Goal: Information Seeking & Learning: Learn about a topic

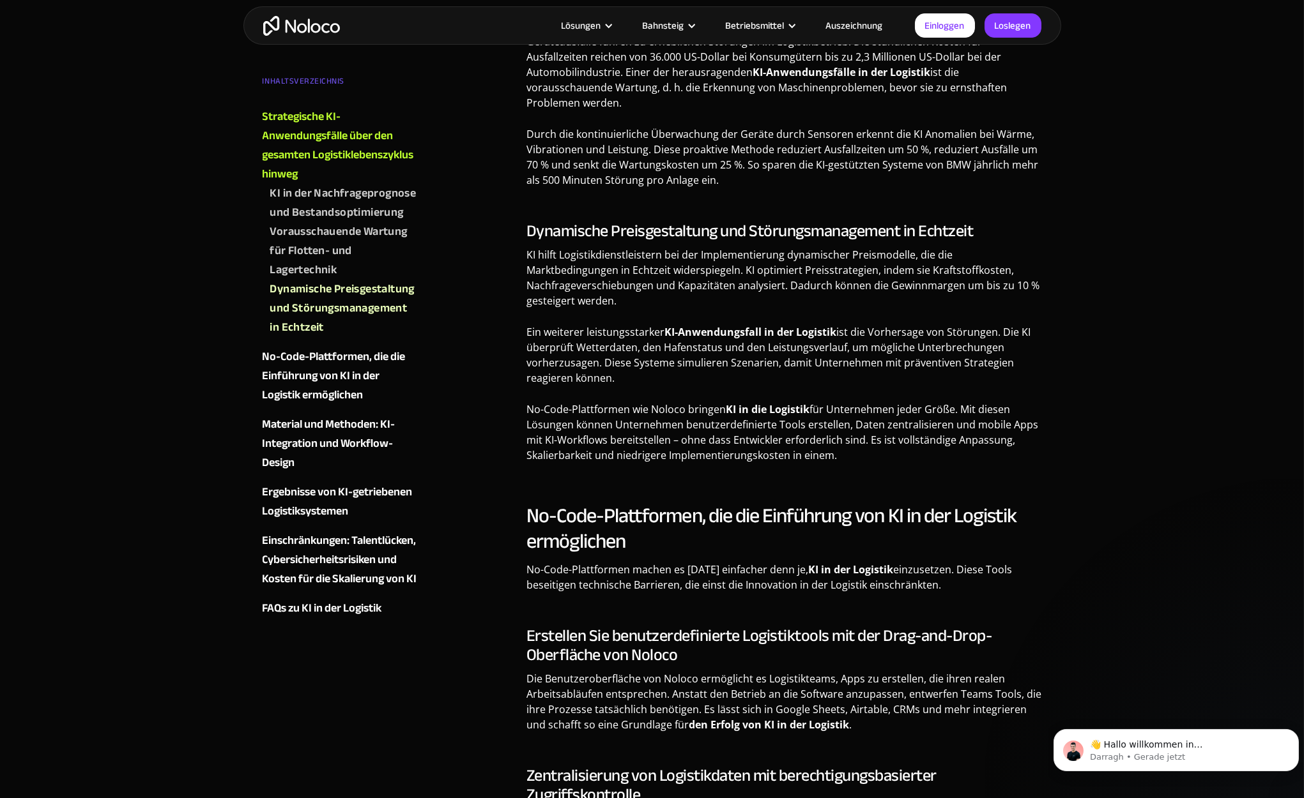
scroll to position [958, 0]
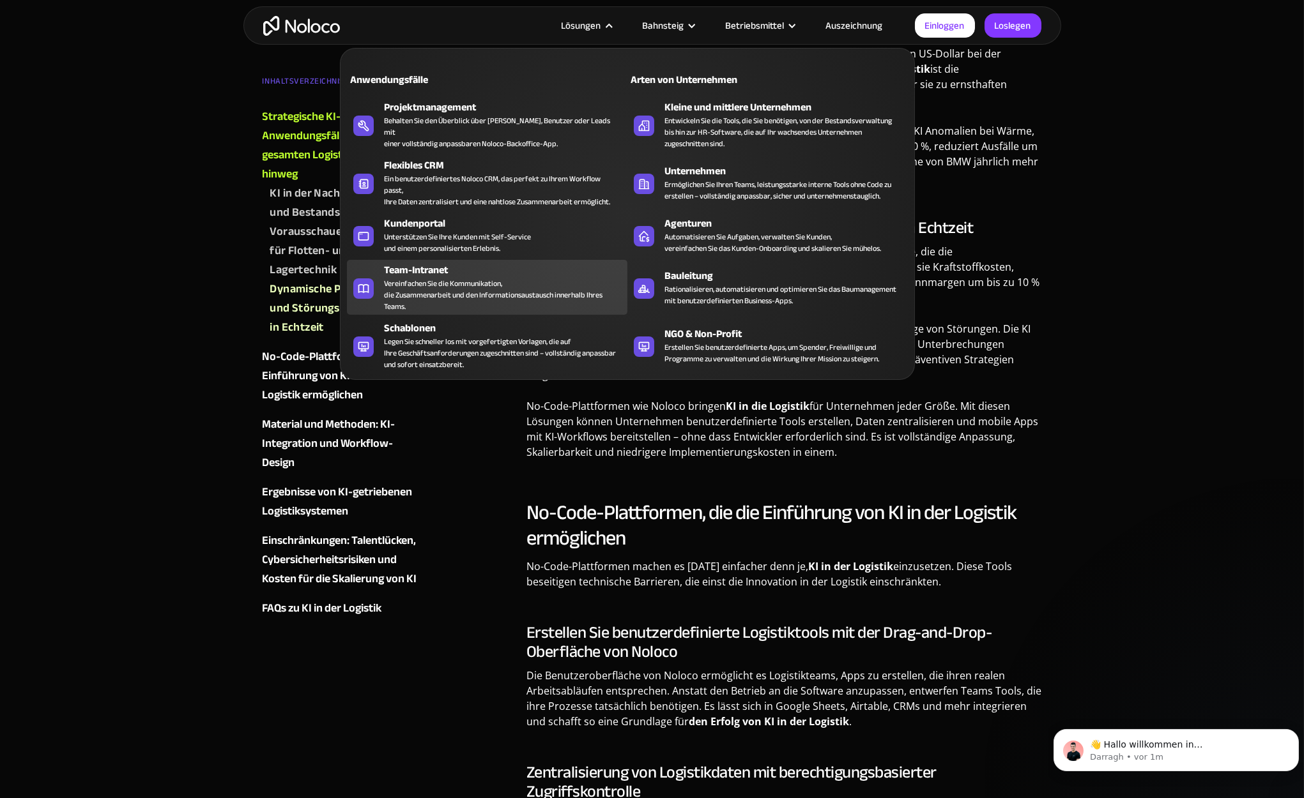
click at [440, 278] on div "Vereinfachen Sie die Kommunikation, die Zusammenarbeit und den Informationsaust…" at bounding box center [502, 295] width 237 height 34
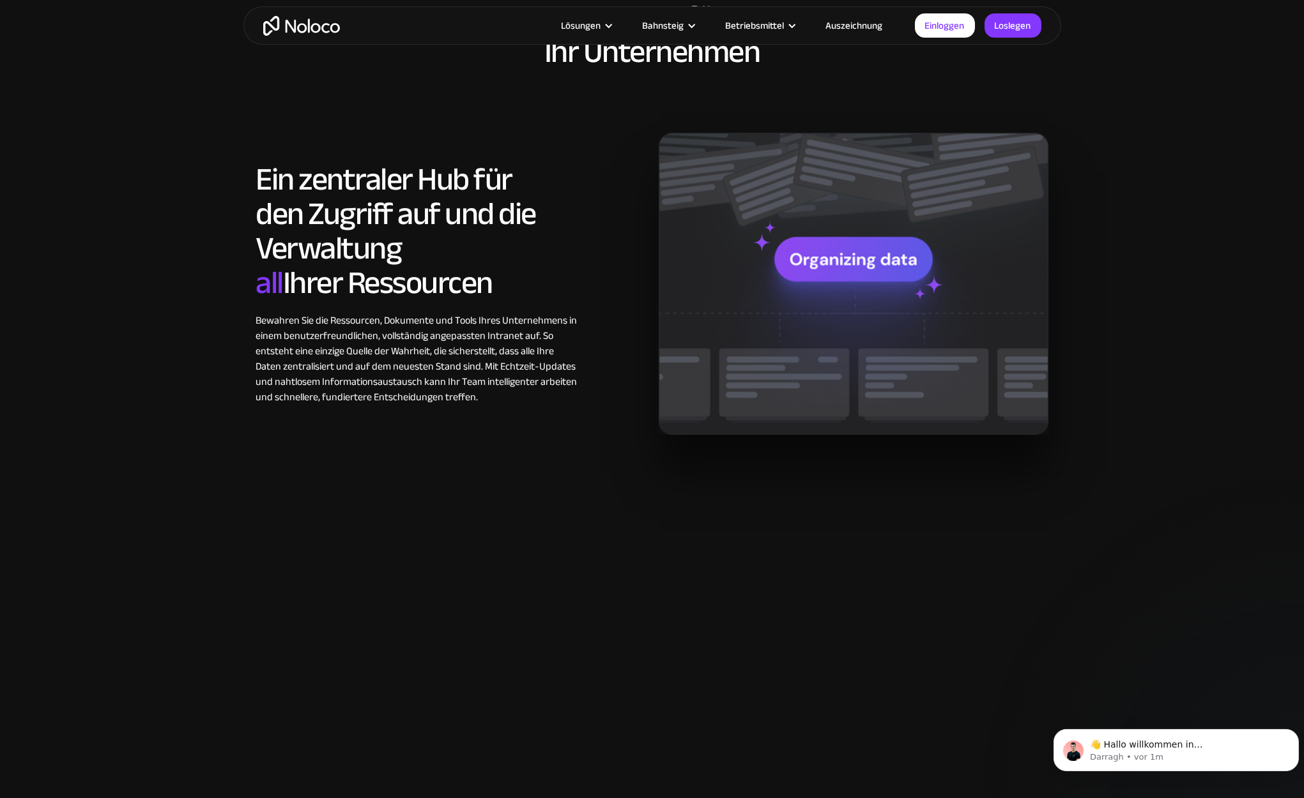
scroll to position [1150, 0]
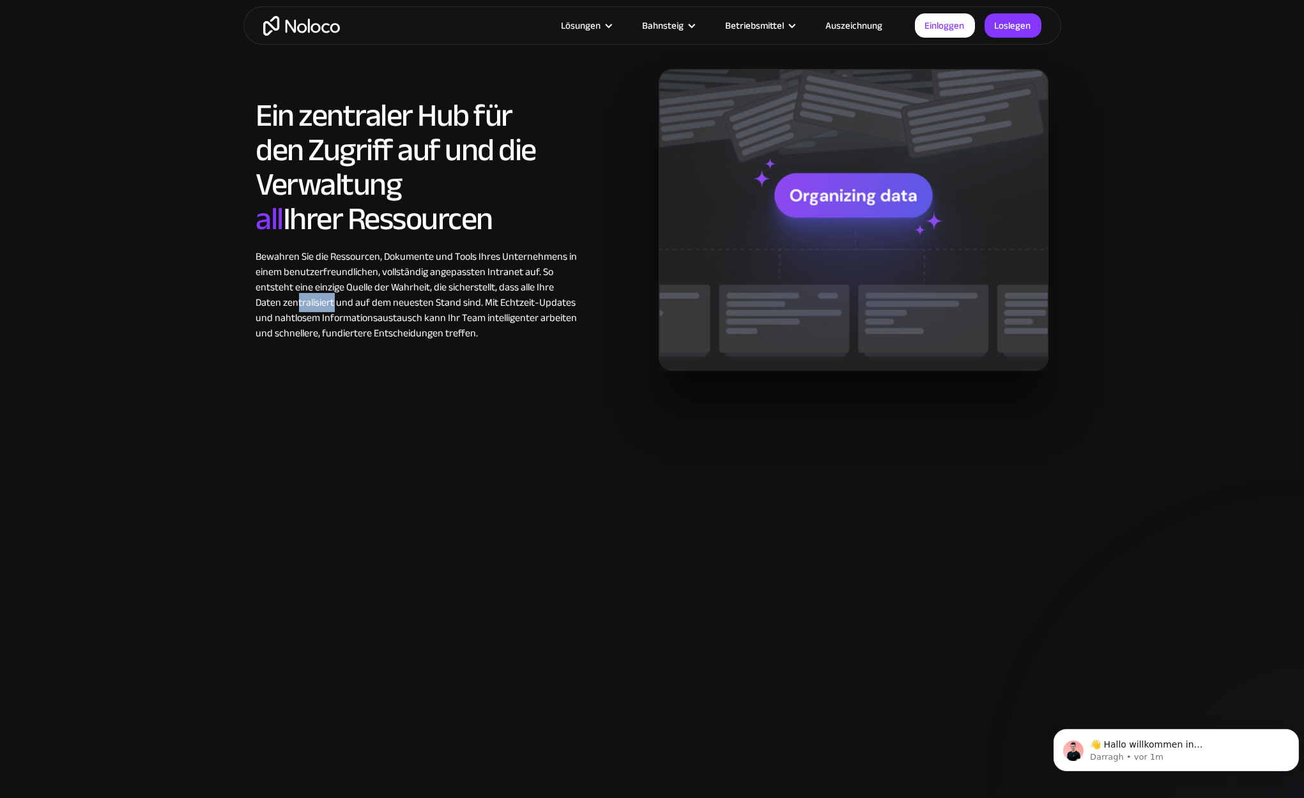
drag, startPoint x: 297, startPoint y: 303, endPoint x: 338, endPoint y: 312, distance: 41.8
click at [335, 312] on div "Bewahren Sie die Ressourcen, Dokumente und Tools Ihres Unternehmens in einem be…" at bounding box center [417, 295] width 323 height 92
drag, startPoint x: 338, startPoint y: 312, endPoint x: 467, endPoint y: 383, distance: 147.2
click at [467, 383] on div "Erstellen Sie mit Noloco das ideale benutzerdefinierte Team-Intranet für Ihr Un…" at bounding box center [652, 136] width 818 height 546
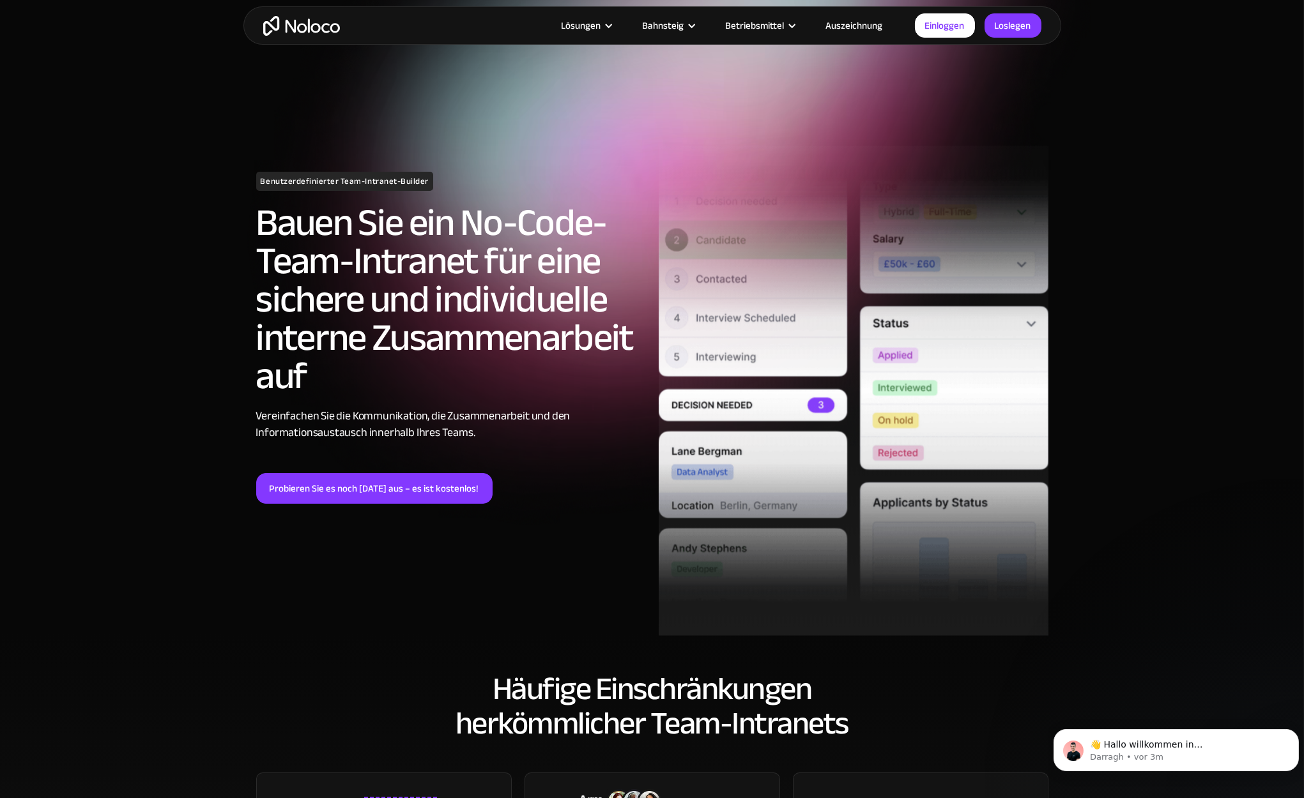
scroll to position [0, 0]
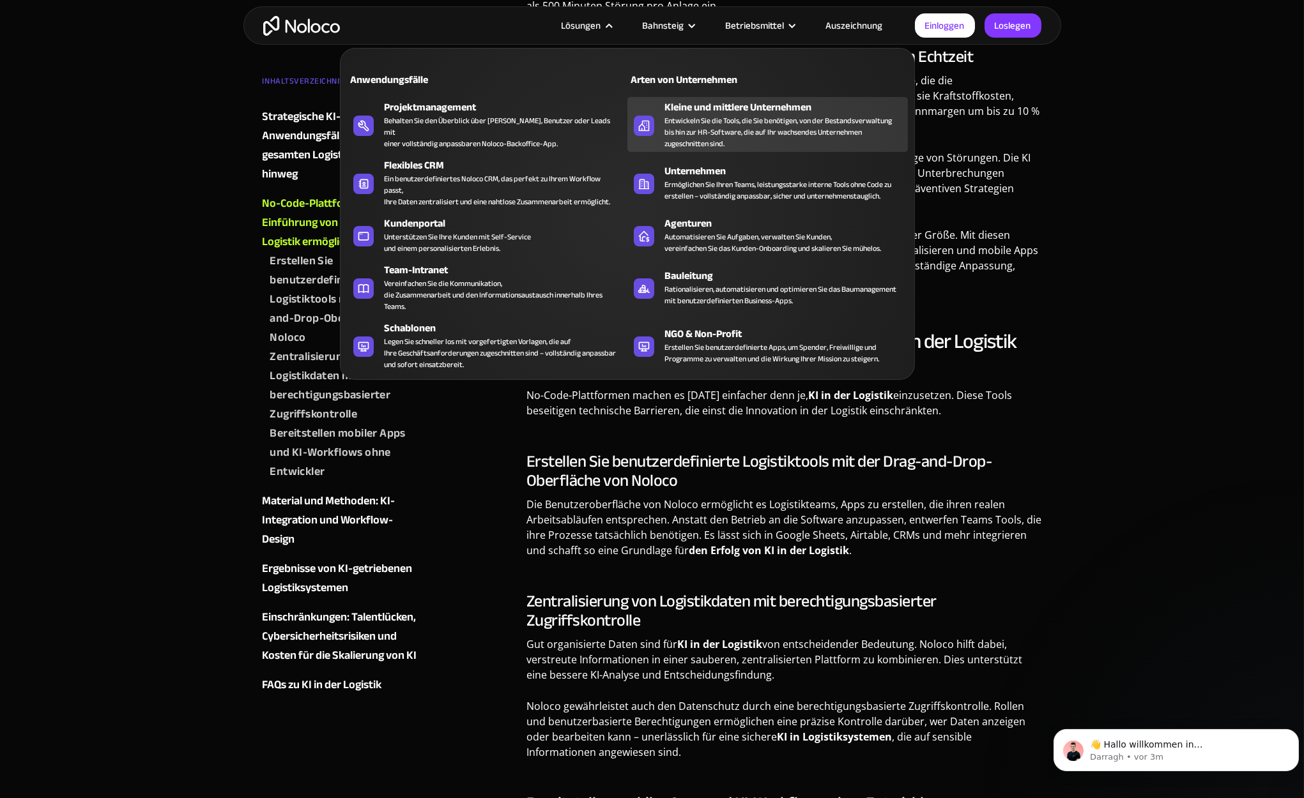
click at [718, 130] on div "Entwickeln Sie die Tools, die Sie benötigen, von der Bestandsverwaltung bis hin…" at bounding box center [782, 132] width 237 height 34
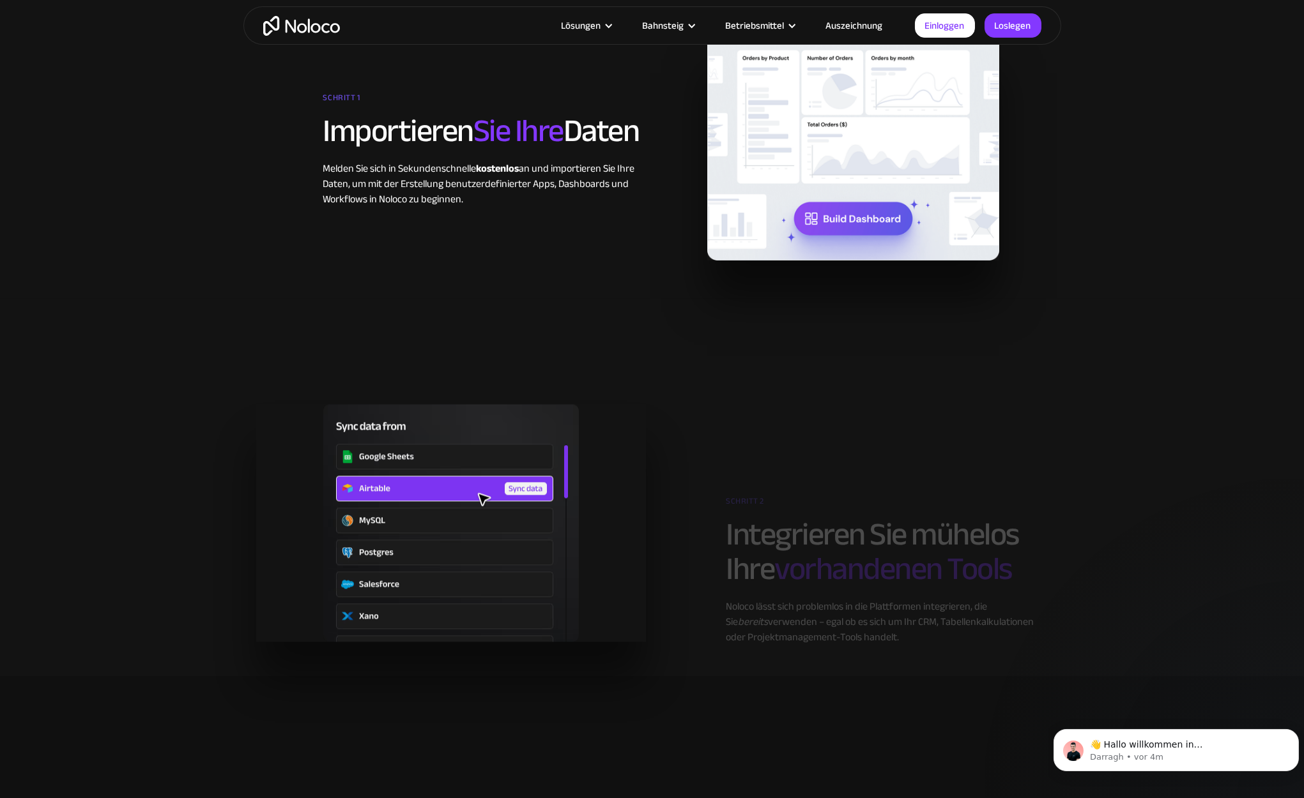
scroll to position [2044, 0]
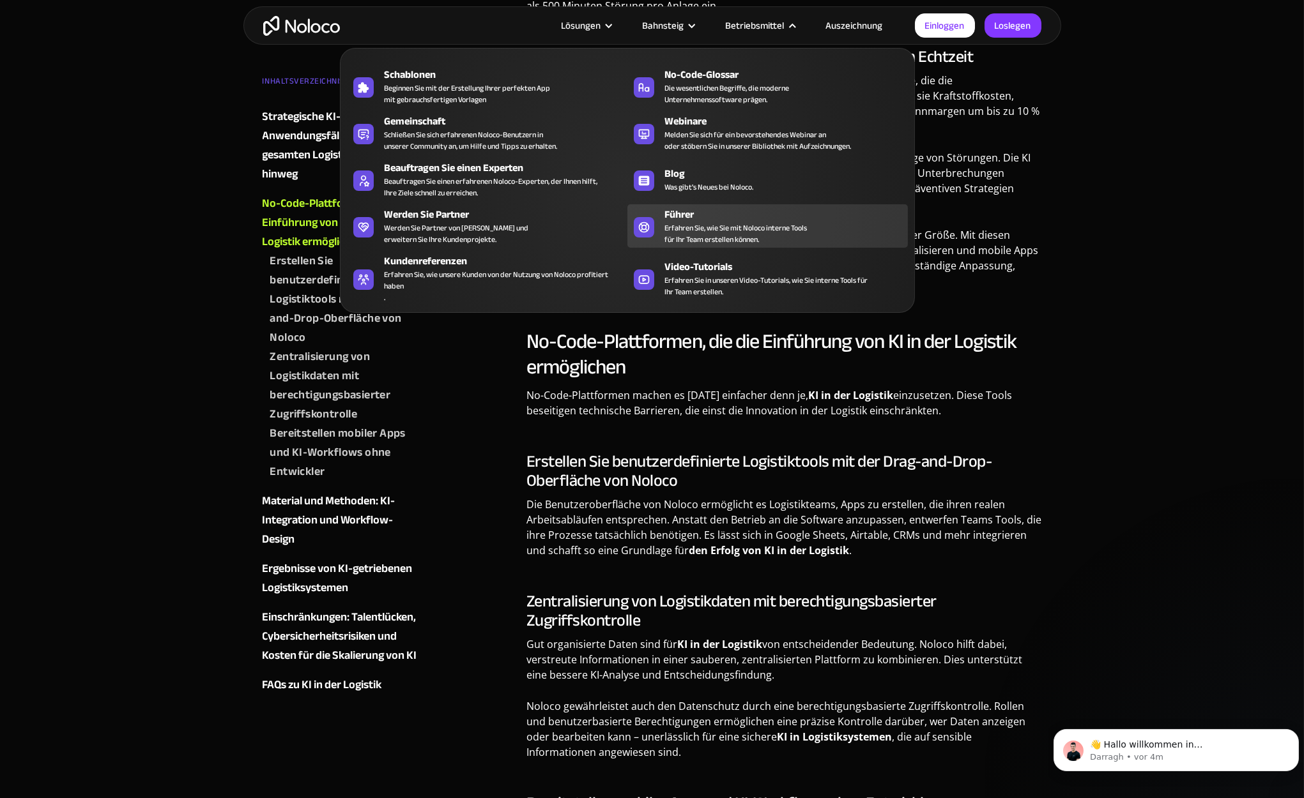
click at [689, 222] on span "Erfahren Sie, wie Sie mit Noloco interne Tools für Ihr Team erstellen können." at bounding box center [735, 233] width 142 height 23
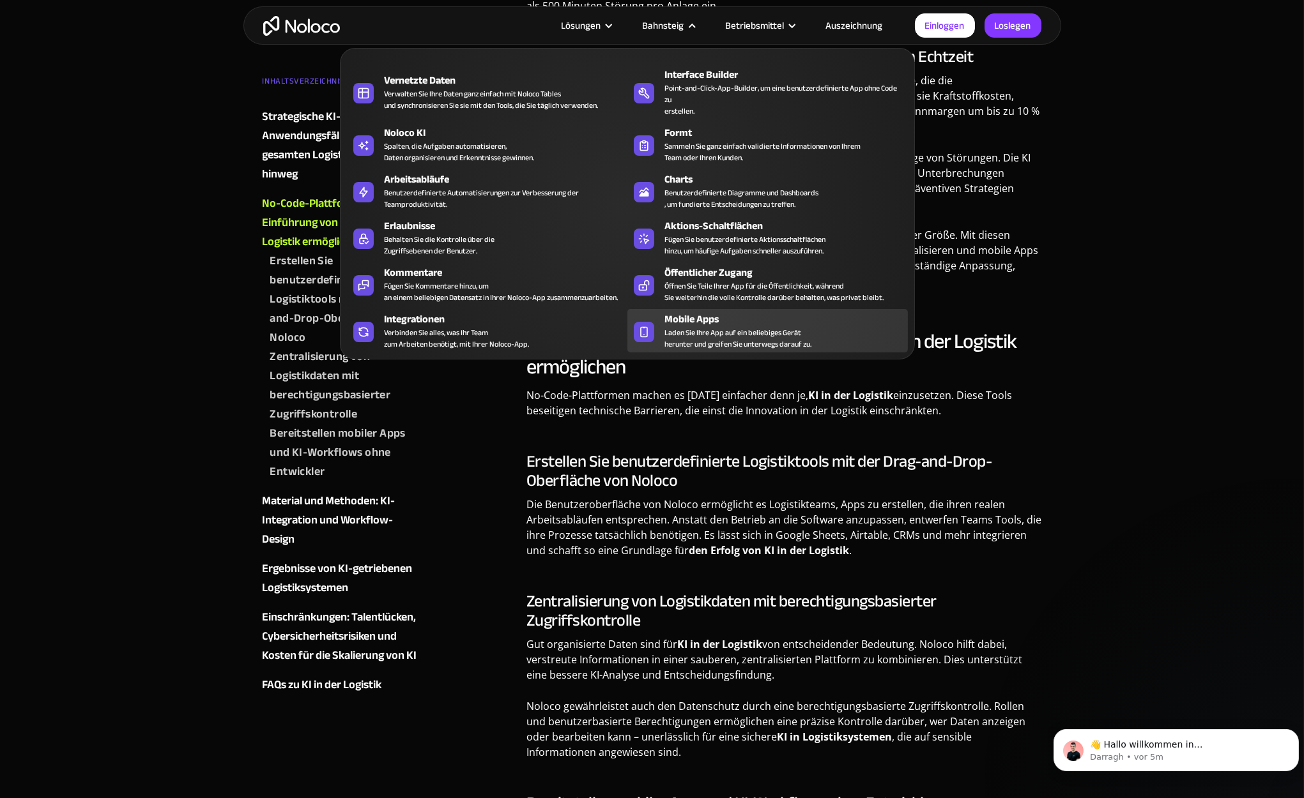
click at [689, 327] on span "Laden Sie Ihre App auf ein beliebiges Gerät herunter und greifen Sie unterwegs …" at bounding box center [737, 338] width 147 height 23
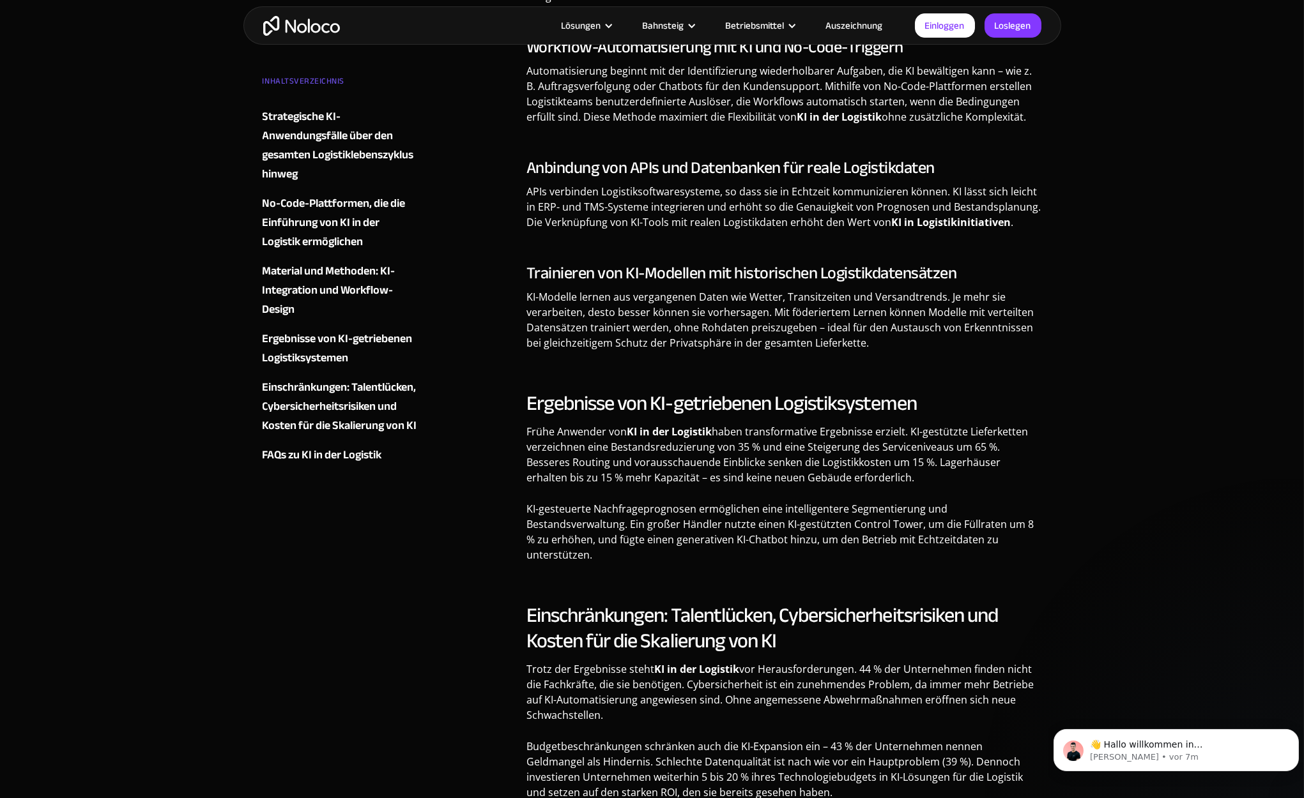
scroll to position [2044, 0]
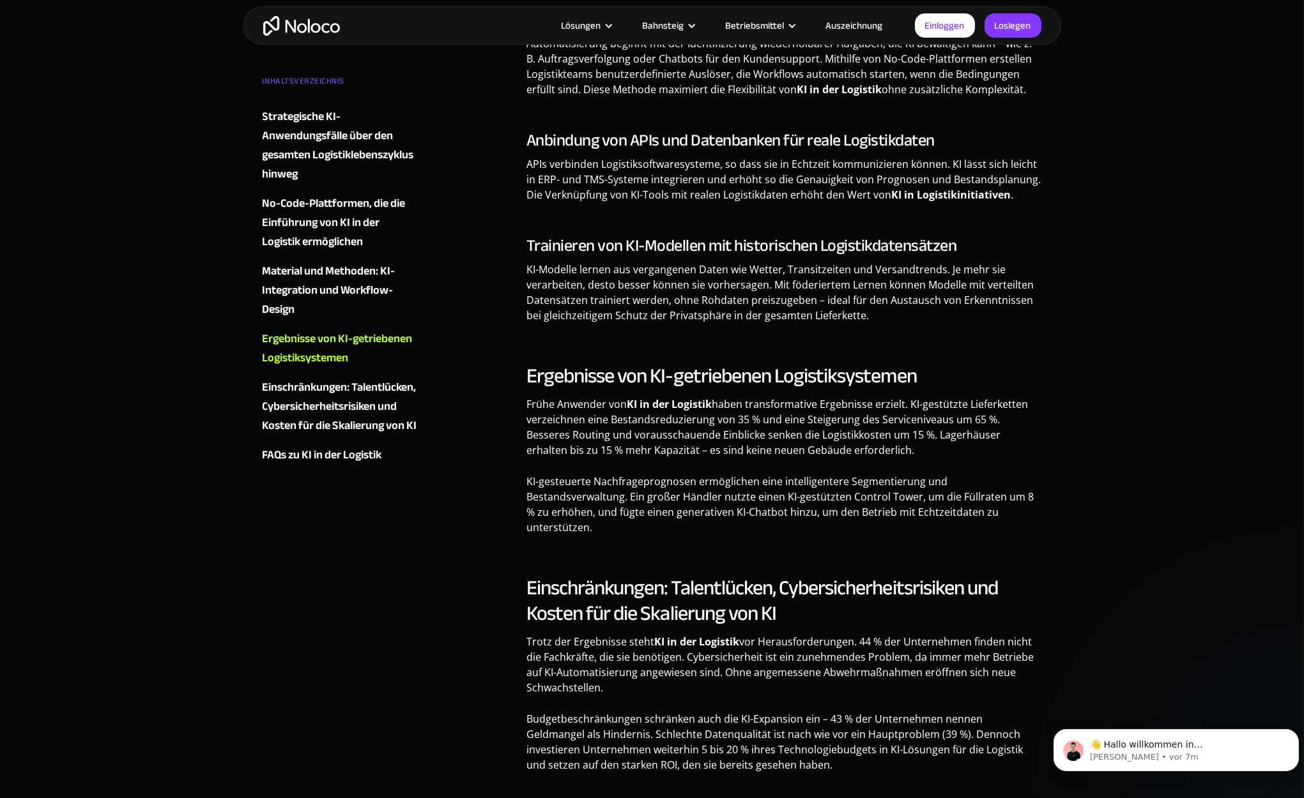
click at [645, 266] on p "KI-Modelle lernen aus vergangenen Daten wie Wetter, Transitzeiten und Versandtr…" at bounding box center [784, 297] width 516 height 71
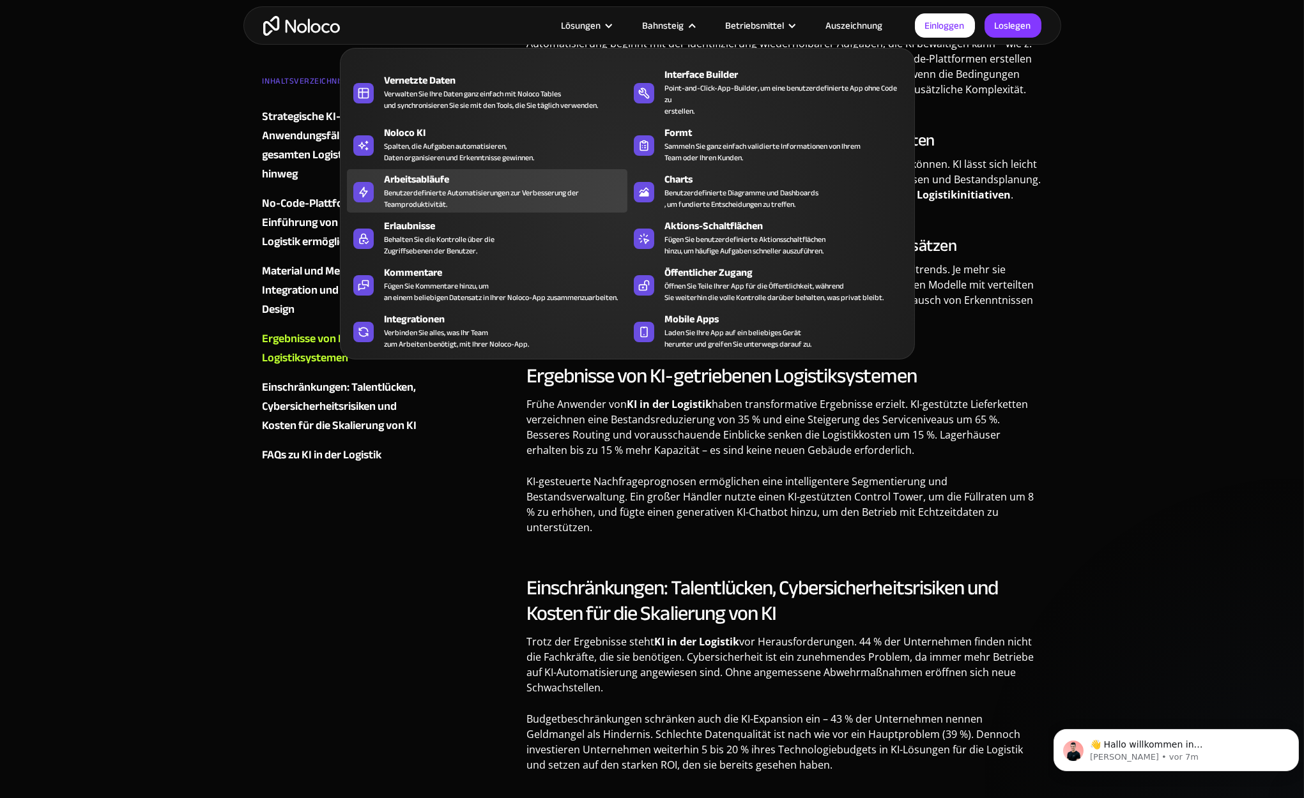
click at [454, 188] on div "Benutzerdefinierte Automatisierungen zur Verbesserung der Teamproduktivität." at bounding box center [481, 198] width 195 height 23
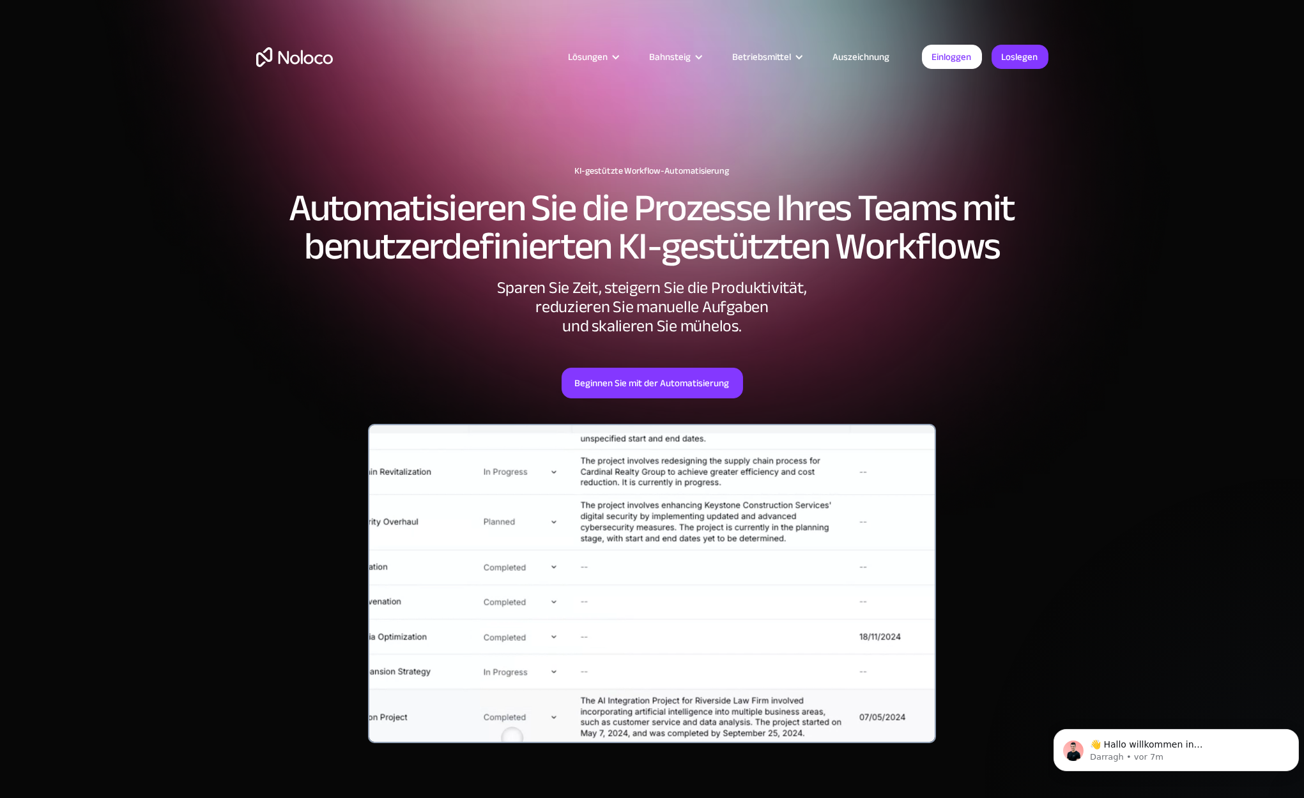
drag, startPoint x: 661, startPoint y: 303, endPoint x: 500, endPoint y: 344, distance: 165.5
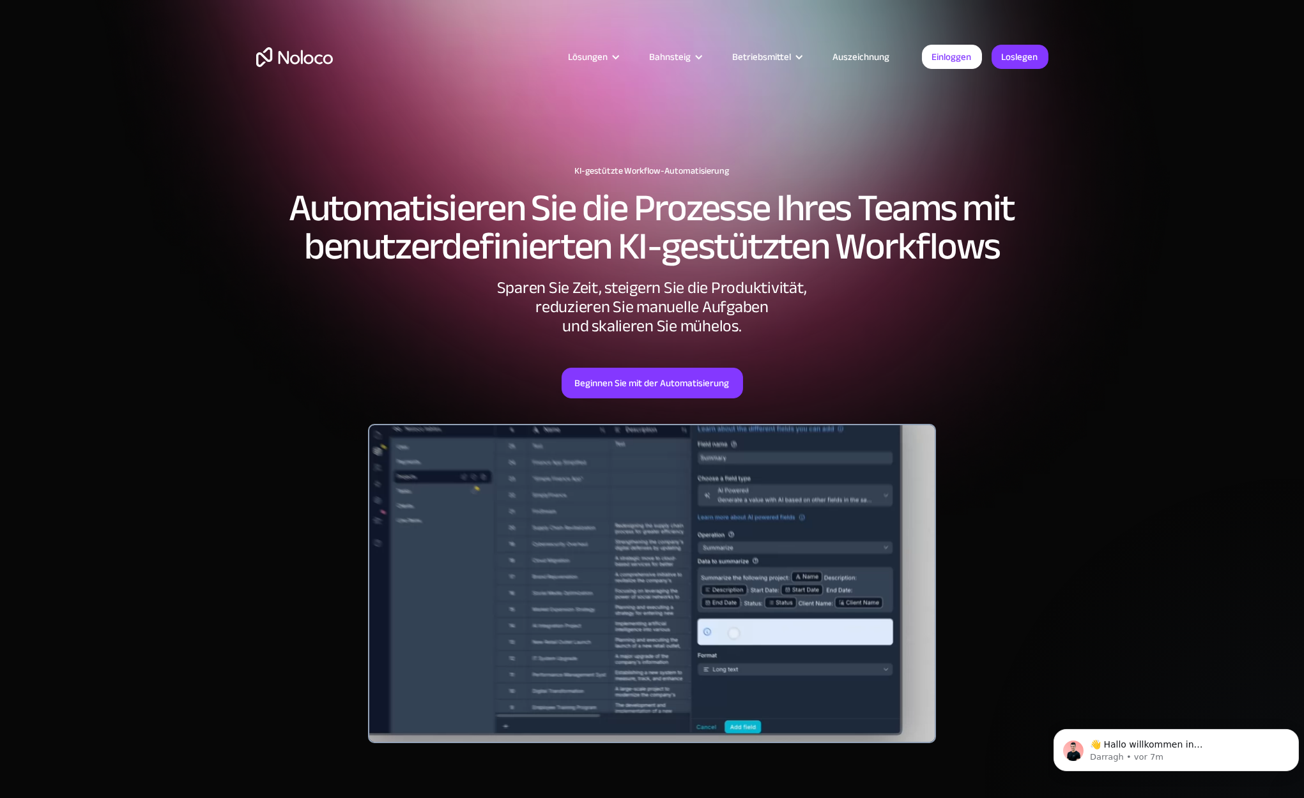
drag, startPoint x: 500, startPoint y: 344, endPoint x: 961, endPoint y: 343, distance: 460.6
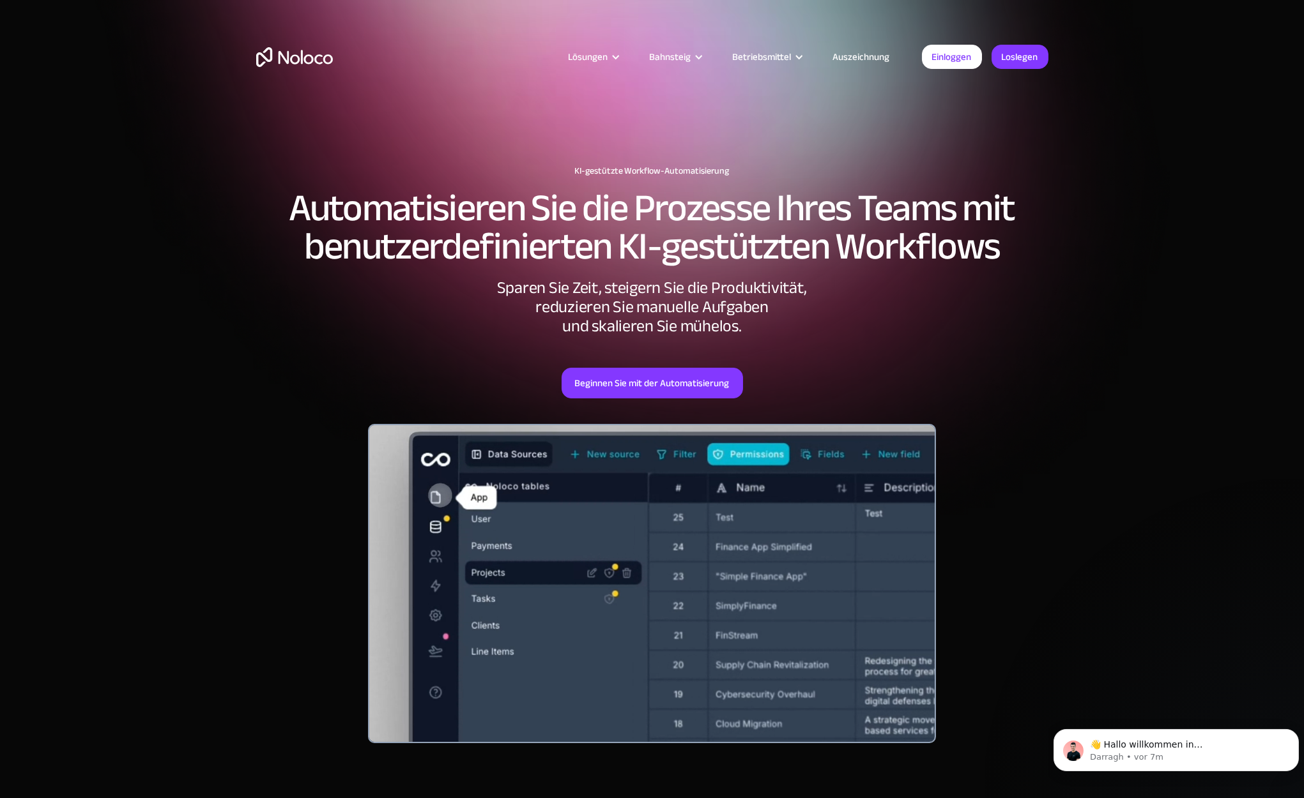
click at [960, 343] on div "Beginnen Sie mit der Automatisierung" at bounding box center [652, 367] width 792 height 63
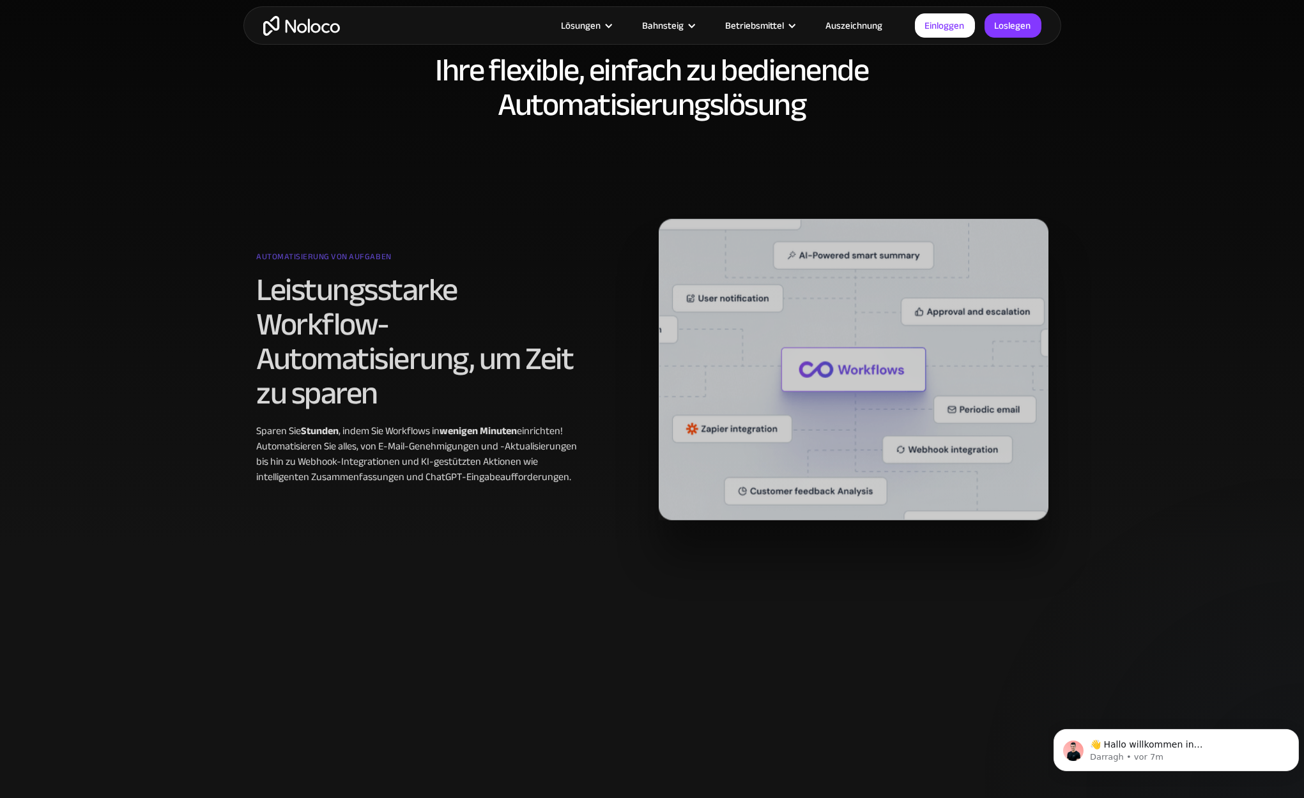
scroll to position [894, 0]
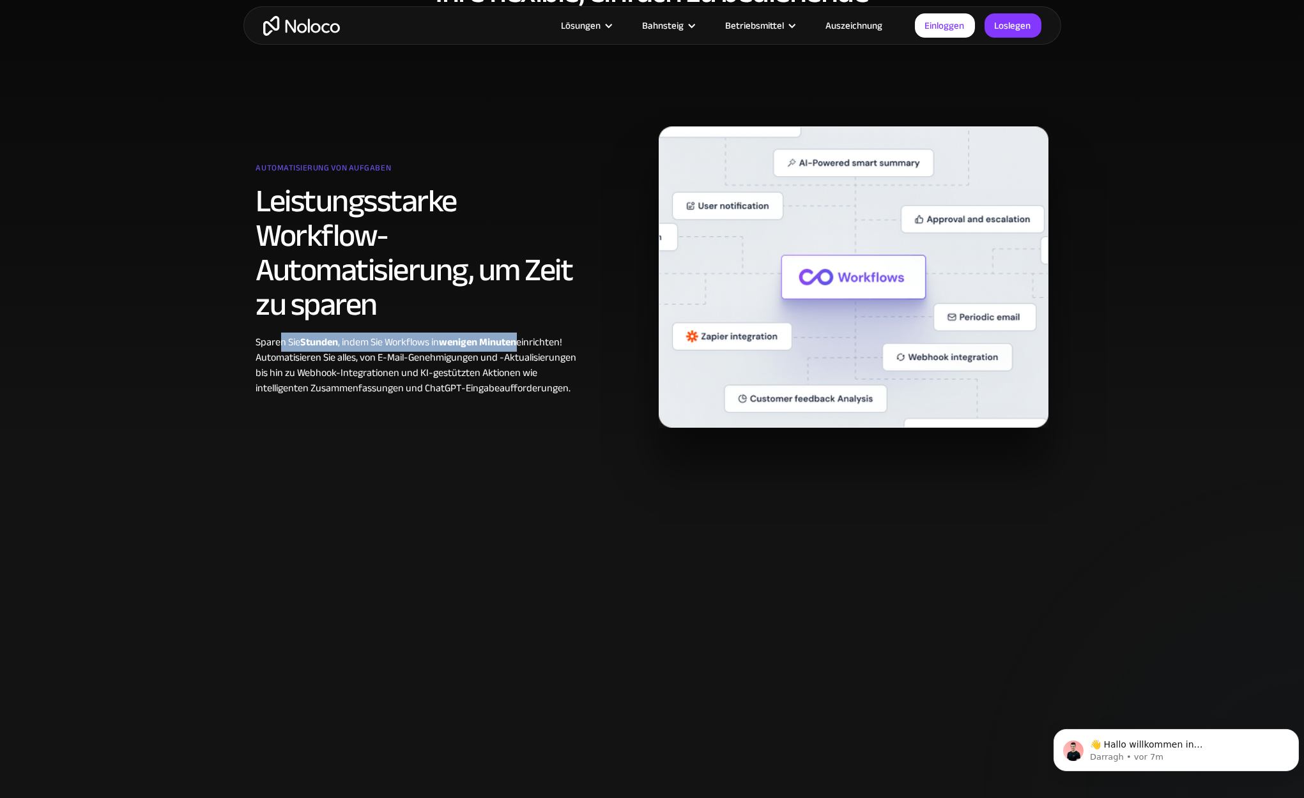
drag, startPoint x: 283, startPoint y: 343, endPoint x: 519, endPoint y: 338, distance: 236.4
click at [519, 338] on div "Sparen Sie Stunden , indem Sie Workflows in wenigen Minuten einrichten! Automat…" at bounding box center [417, 365] width 323 height 61
drag, startPoint x: 315, startPoint y: 356, endPoint x: 458, endPoint y: 356, distance: 143.1
click at [457, 356] on div "Sparen Sie Stunden , indem Sie Workflows in wenigen Minuten einrichten! Automat…" at bounding box center [417, 365] width 323 height 61
drag, startPoint x: 458, startPoint y: 356, endPoint x: 454, endPoint y: 400, distance: 43.7
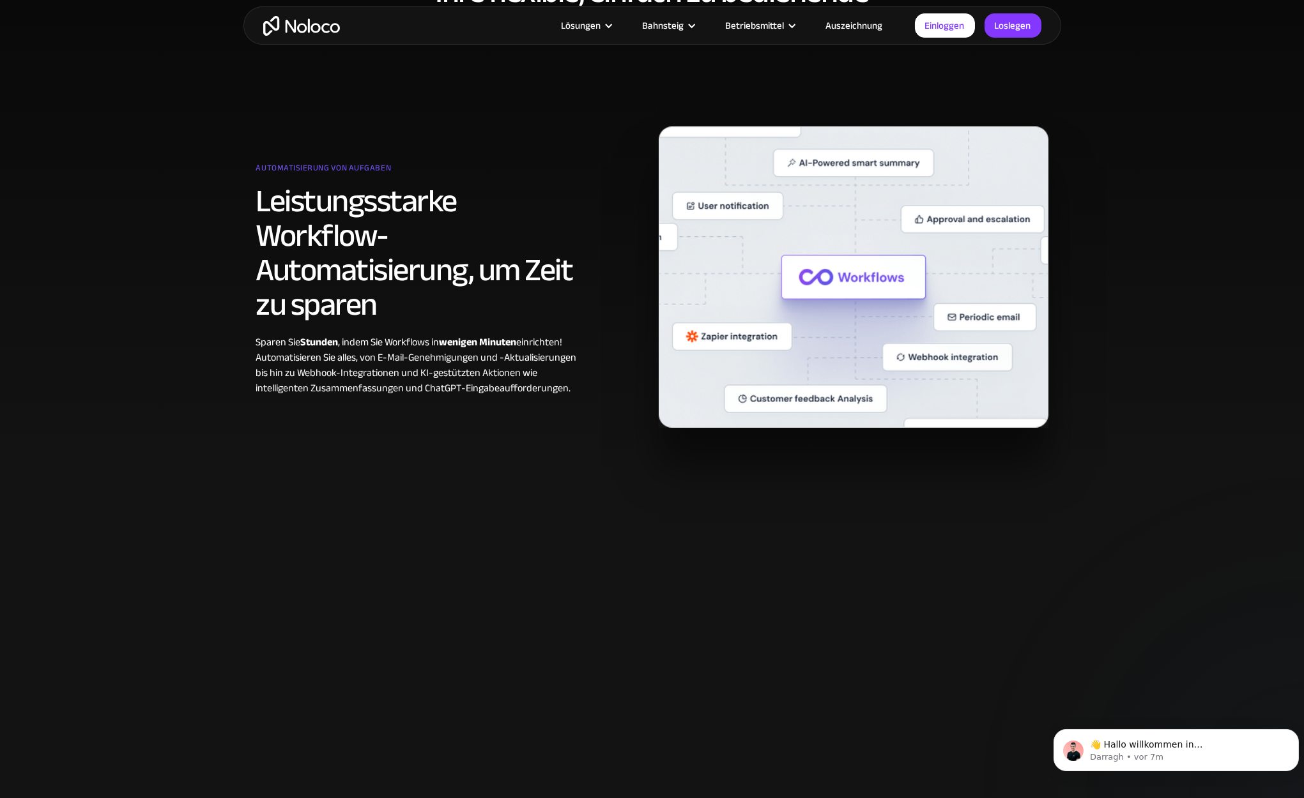
click at [454, 400] on div "Automatisierung von Aufgaben Leistungsstarke Workflow-Automatisierung, um Zeit …" at bounding box center [652, 277] width 805 height 302
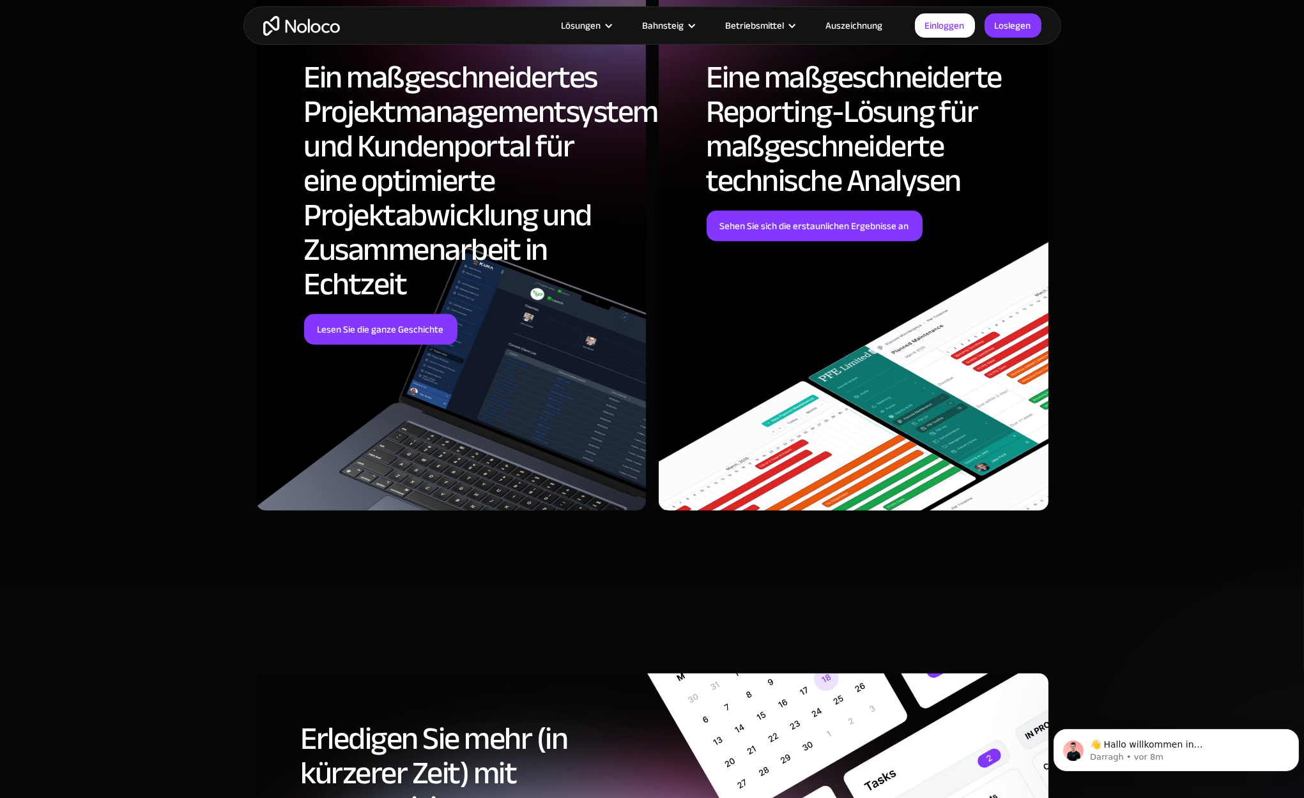
scroll to position [3897, 0]
